Goal: Information Seeking & Learning: Learn about a topic

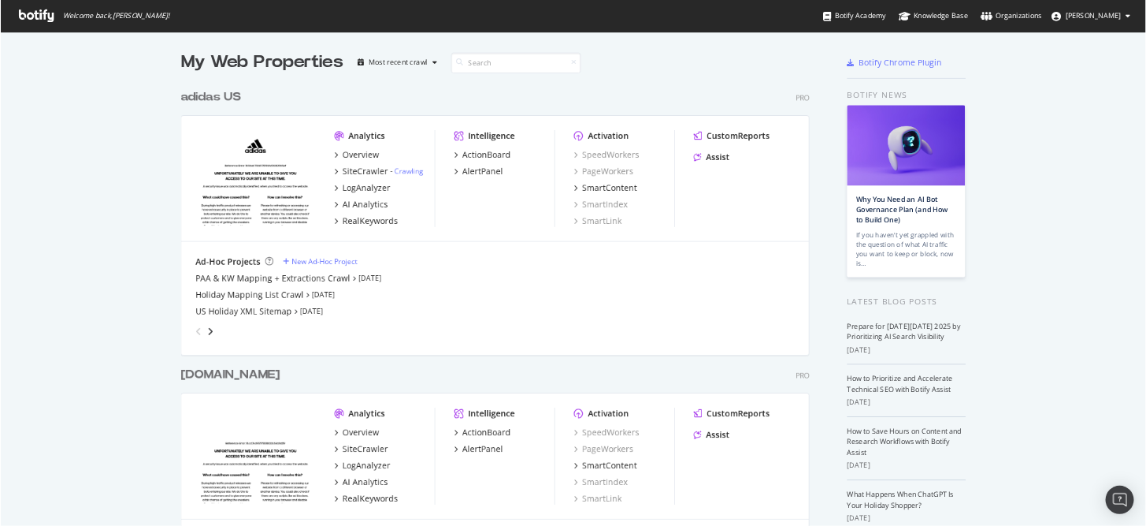
scroll to position [685, 1497]
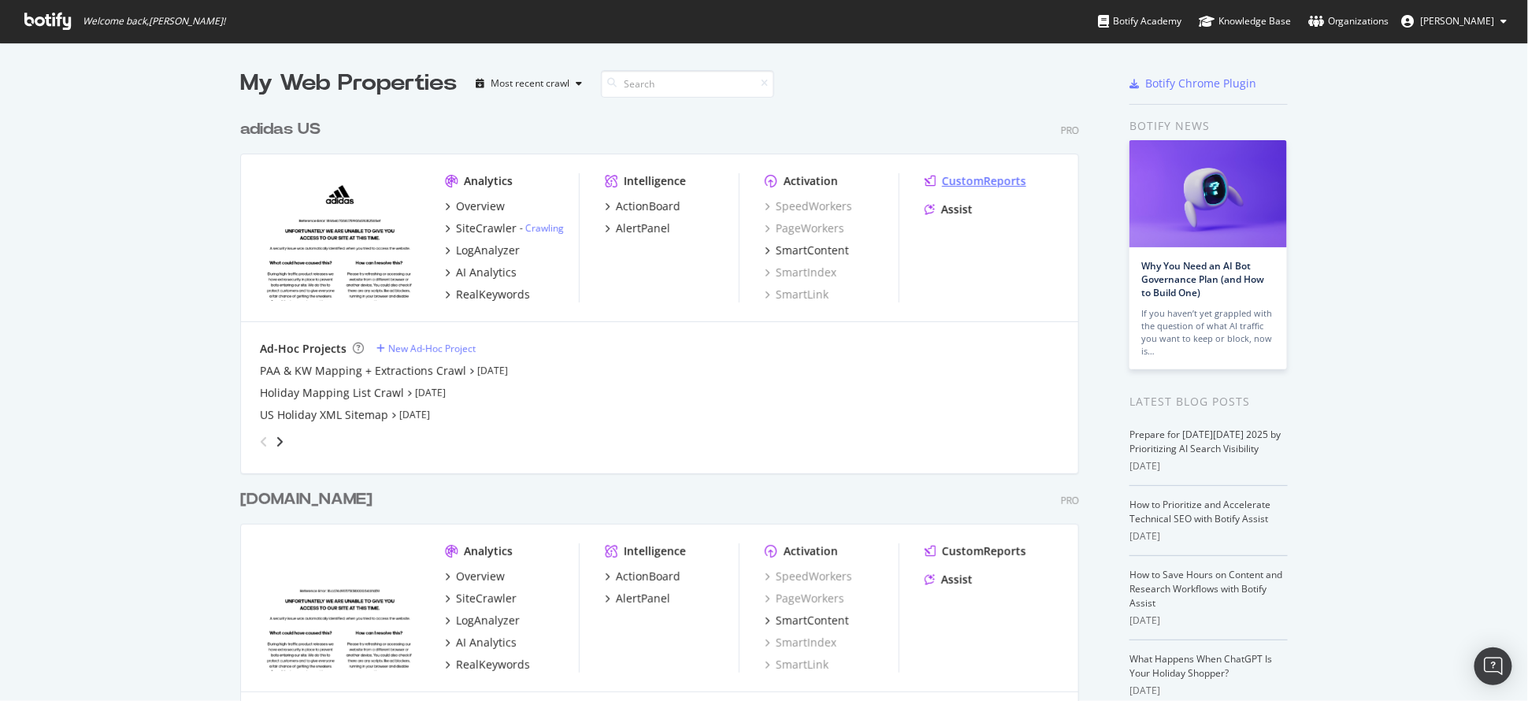
click at [971, 181] on div "CustomReports" at bounding box center [984, 181] width 84 height 16
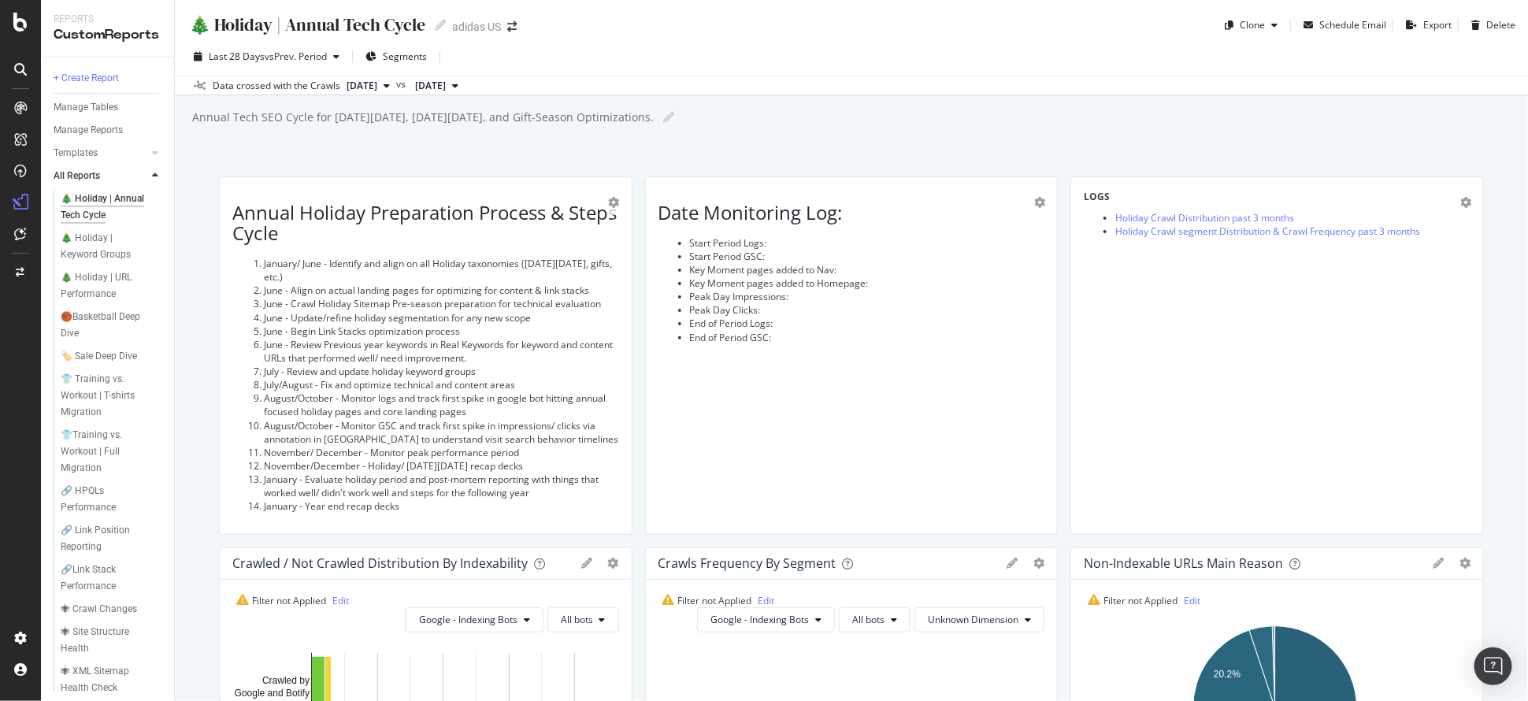
click at [1228, 133] on div "🎄 Holiday | Annual Tech Cycle 🎄 Holiday | Annual Tech Cycle adidas US Clone Sch…" at bounding box center [852, 350] width 1354 height 701
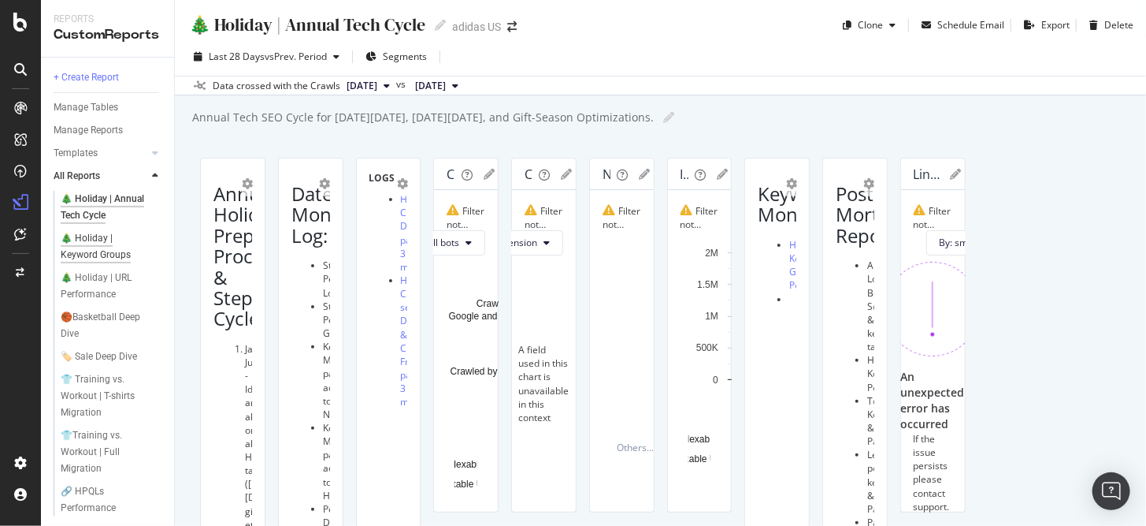
click at [113, 238] on div "🎄 Holiday | Keyword Groups" at bounding box center [106, 246] width 91 height 33
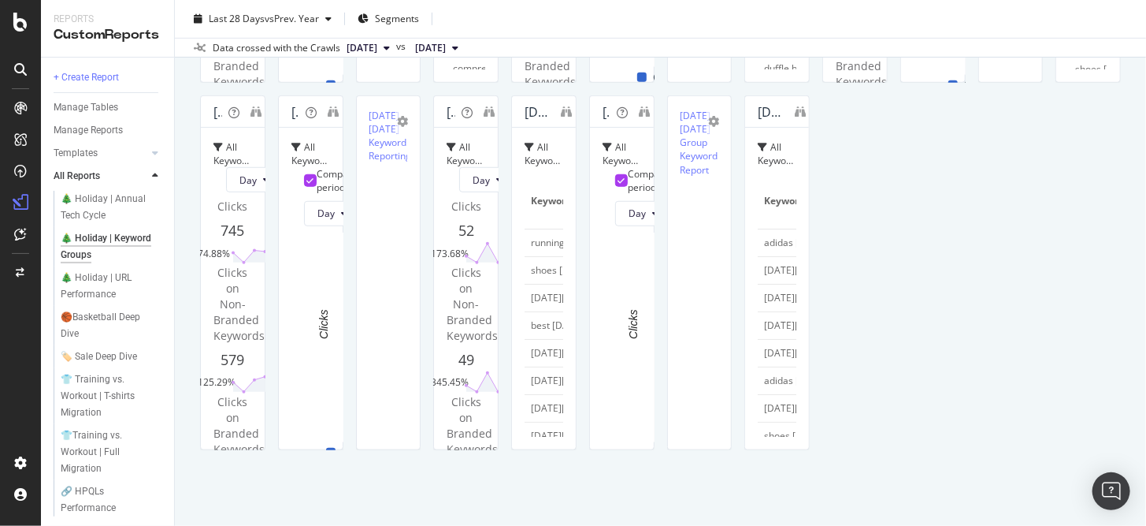
scroll to position [473, 0]
